Goal: Task Accomplishment & Management: Manage account settings

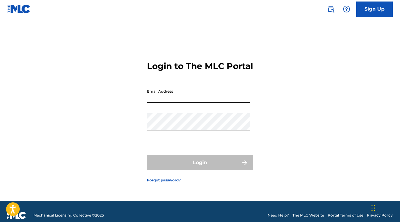
type input "[EMAIL_ADDRESS][DOMAIN_NAME]"
click at [200, 168] on button "Login" at bounding box center [200, 162] width 106 height 15
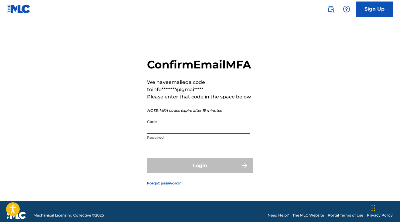
click at [169, 134] on input "Code" at bounding box center [198, 125] width 103 height 17
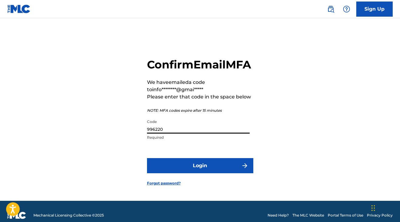
type input "996220"
click at [167, 174] on button "Login" at bounding box center [200, 165] width 106 height 15
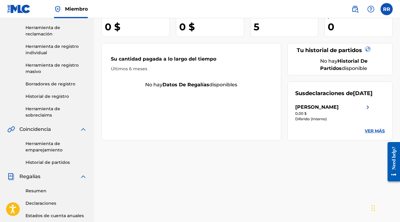
scroll to position [61, 0]
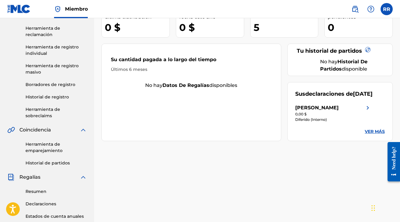
click at [260, 24] on div "5" at bounding box center [285, 28] width 65 height 14
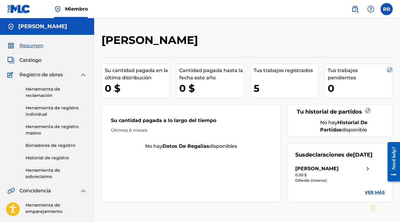
scroll to position [0, 0]
click at [34, 61] on span "Catálogo" at bounding box center [30, 60] width 22 height 7
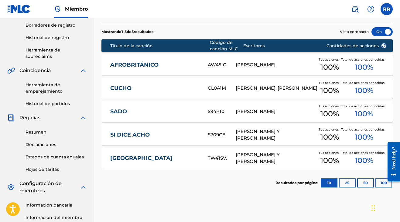
scroll to position [120, 0]
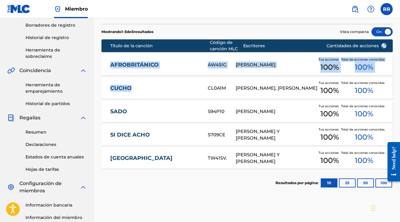
drag, startPoint x: 155, startPoint y: 93, endPoint x: 142, endPoint y: 59, distance: 36.9
click at [142, 58] on section "Título de la canción Código de canción MLC Escritores Cantidades de acciones ¿?…" at bounding box center [246, 102] width 291 height 133
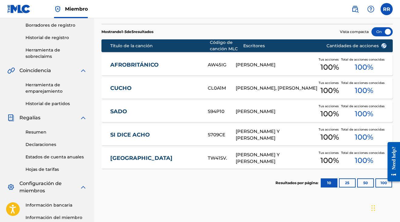
click at [176, 29] on section "Mostrando 1 - 5 de 5 resultados Vista compacta" at bounding box center [246, 30] width 291 height 12
drag, startPoint x: 162, startPoint y: 58, endPoint x: 174, endPoint y: 62, distance: 12.1
click at [174, 62] on div "AFROBRITÁNICO AW45IG [PERSON_NAME] Tus acciones 100% Total de acciones conocida…" at bounding box center [246, 64] width 291 height 21
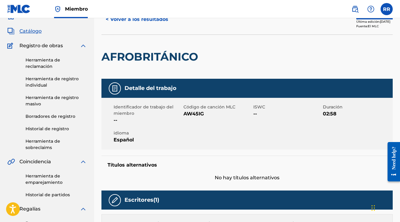
scroll to position [30, 0]
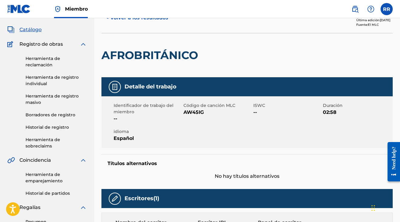
click at [173, 62] on h2 "AFROBRITÁNICO" at bounding box center [151, 56] width 100 height 14
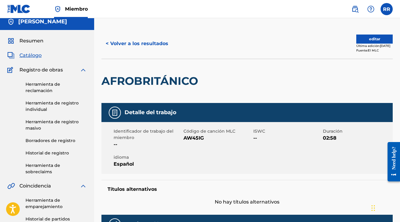
scroll to position [5, 0]
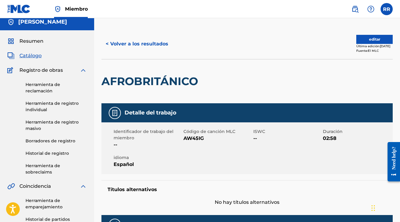
click at [356, 38] on button "editar" at bounding box center [374, 39] width 36 height 9
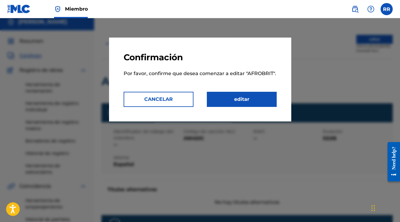
click at [217, 97] on link "editar" at bounding box center [242, 99] width 70 height 15
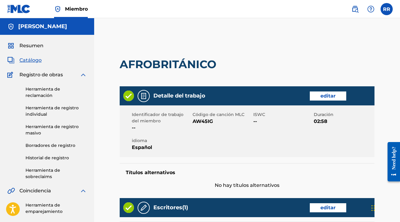
click at [202, 61] on h2 "AFROBRITÁNICO" at bounding box center [170, 65] width 100 height 14
click at [219, 66] on h2 "AFROBRITÁNICO" at bounding box center [170, 65] width 100 height 14
